Goal: Check status: Check status

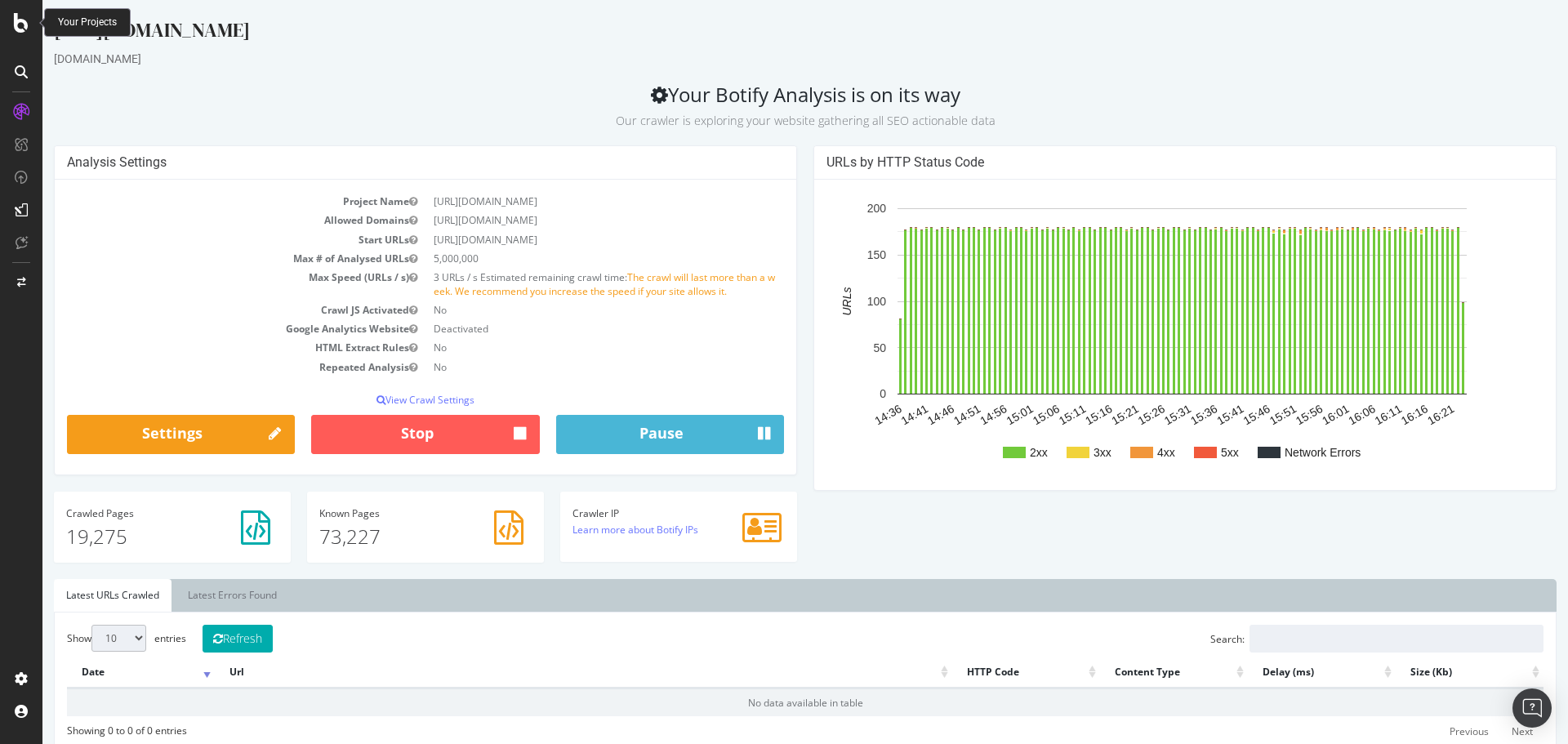
click at [23, 30] on icon at bounding box center [22, 23] width 15 height 19
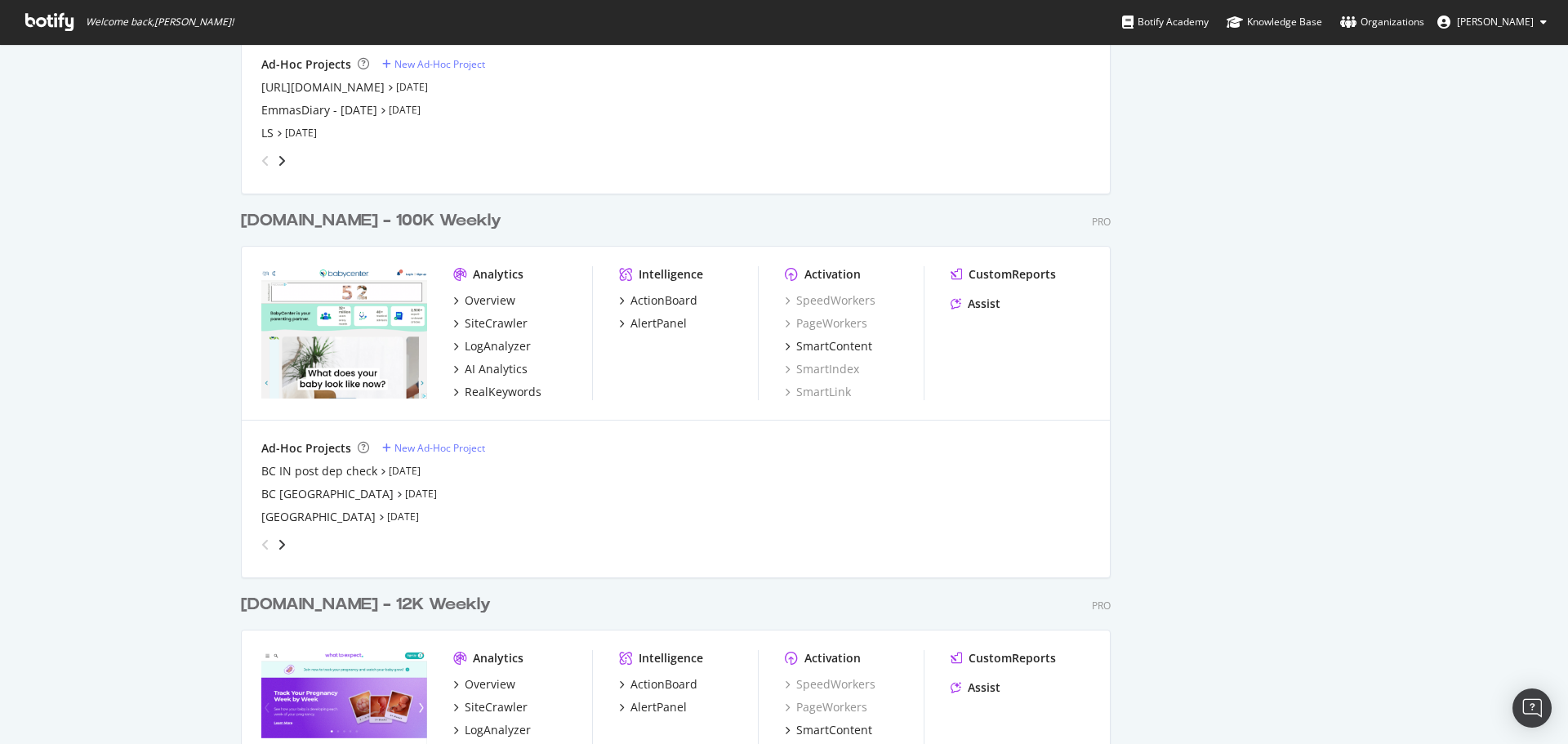
scroll to position [2206, 0]
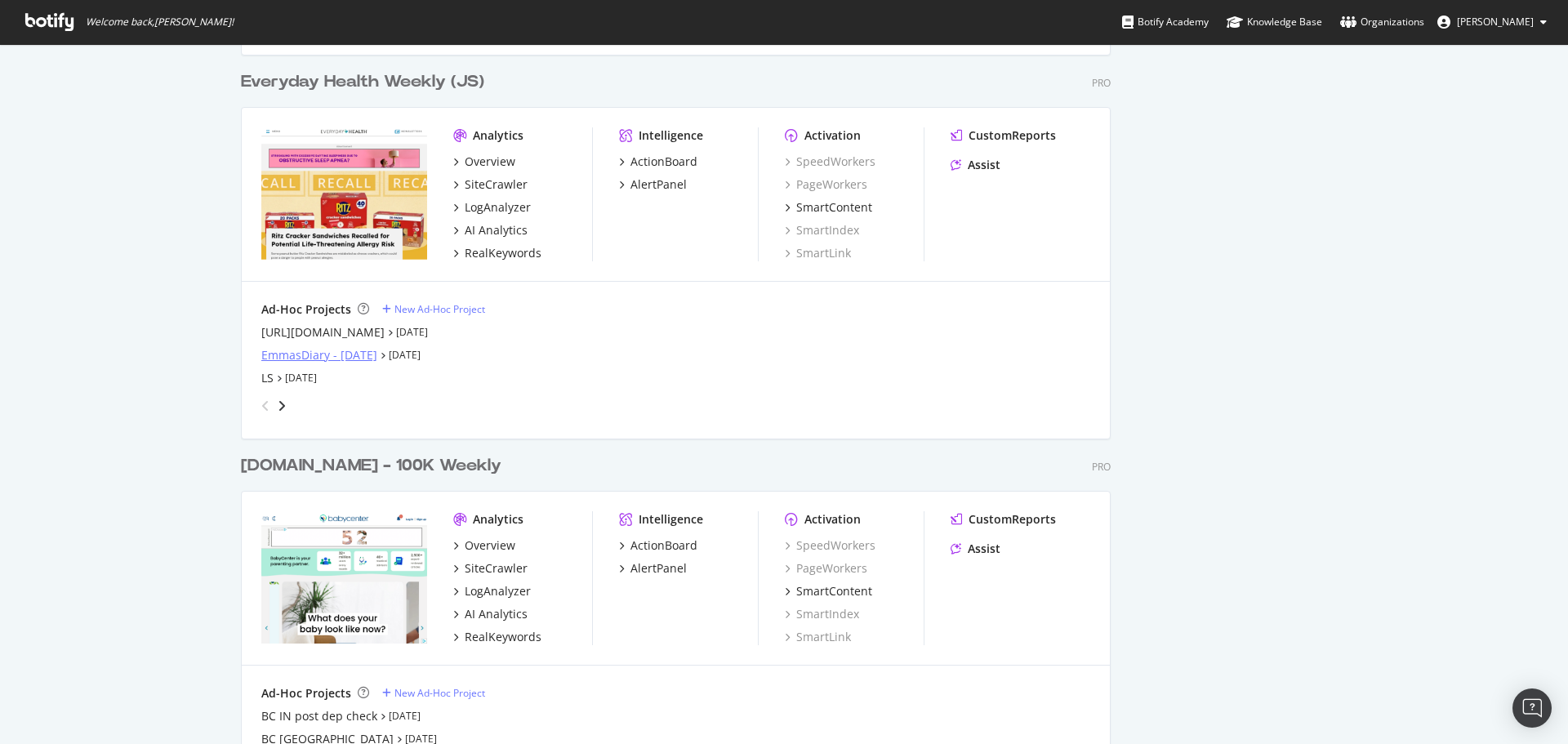
click at [317, 362] on div "EmmasDiary - [DATE]" at bounding box center [319, 355] width 116 height 17
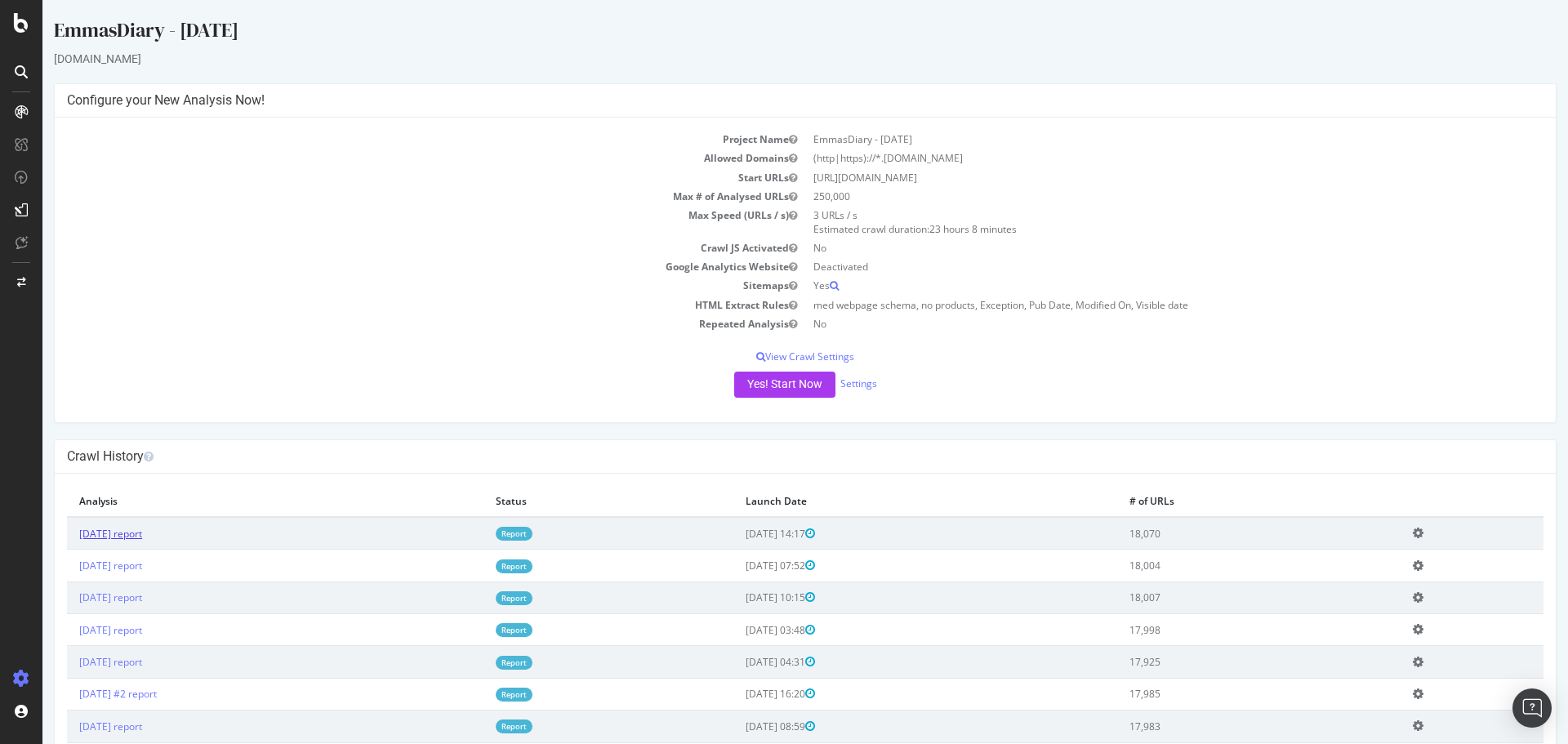
click at [142, 530] on link "[DATE] report" at bounding box center [111, 534] width 63 height 14
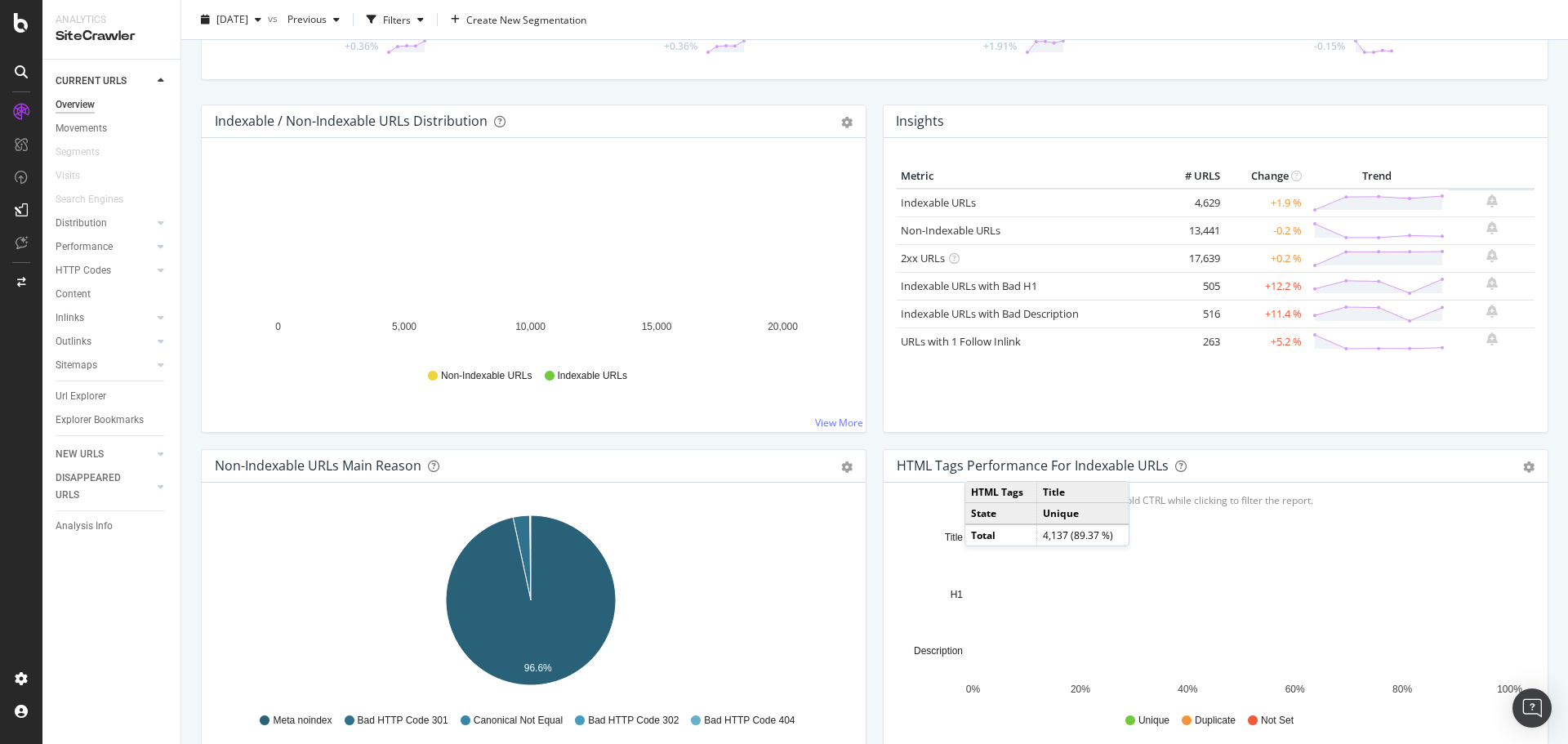
scroll to position [82, 0]
